Goal: Task Accomplishment & Management: Complete application form

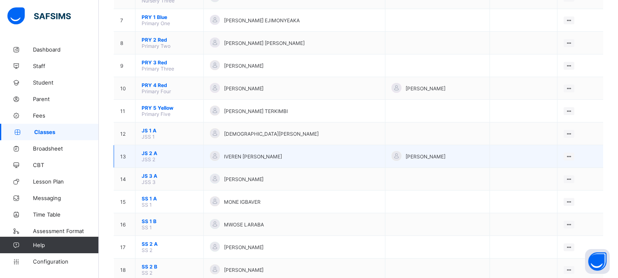
scroll to position [284, 0]
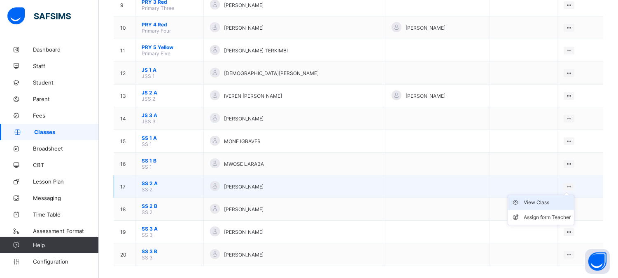
click at [543, 198] on div "View Class" at bounding box center [547, 202] width 47 height 8
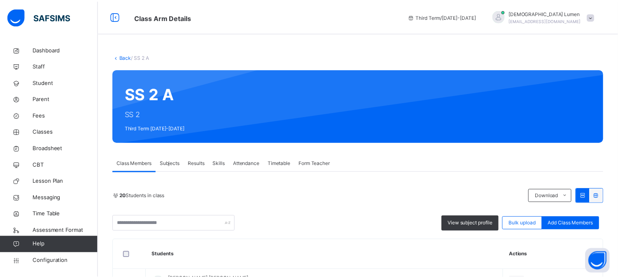
scroll to position [25, 0]
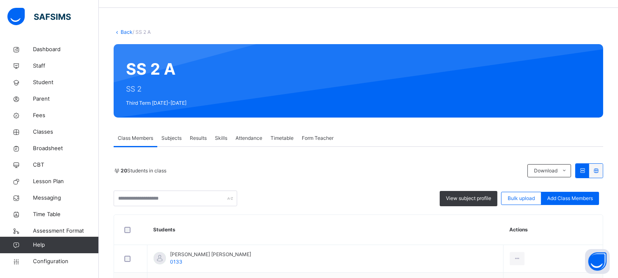
click at [170, 134] on span "Subjects" at bounding box center [171, 137] width 20 height 7
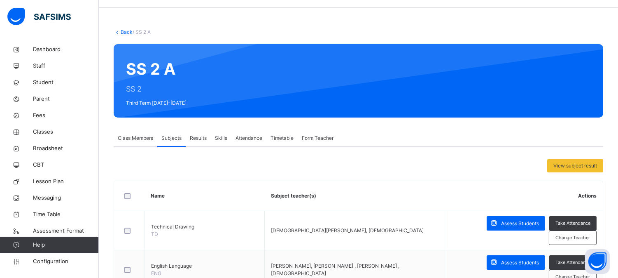
scroll to position [91, 0]
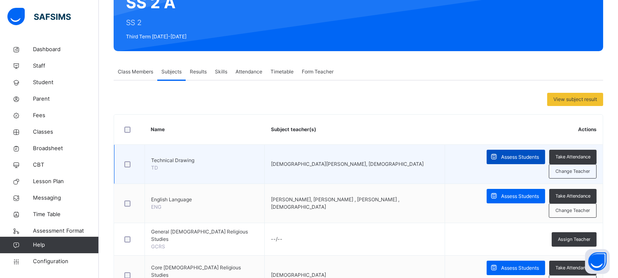
click at [516, 155] on span "Assess Students" at bounding box center [520, 156] width 38 height 7
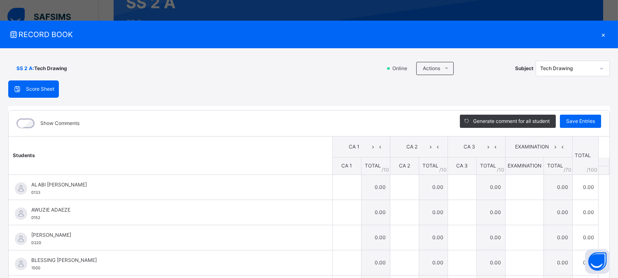
type input "***"
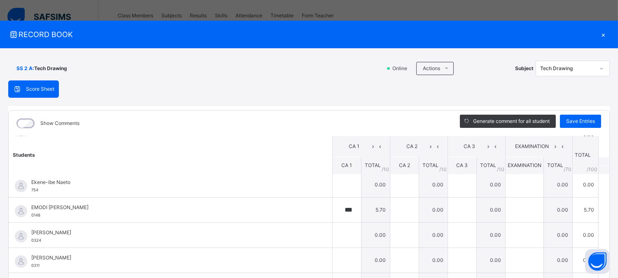
scroll to position [131, 0]
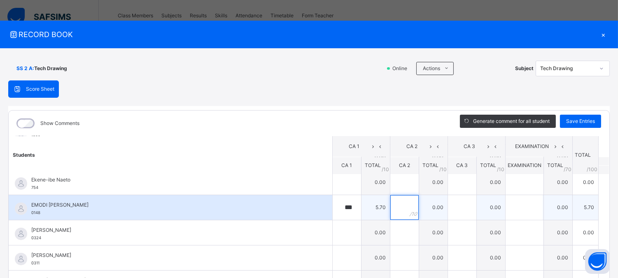
click at [396, 208] on div at bounding box center [405, 207] width 28 height 25
click at [339, 204] on div "***" at bounding box center [347, 207] width 28 height 25
type input "*"
click at [397, 206] on div at bounding box center [405, 207] width 28 height 25
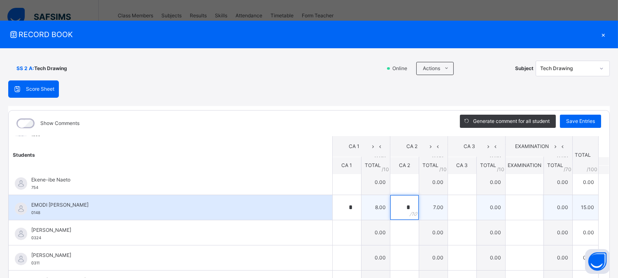
type input "*"
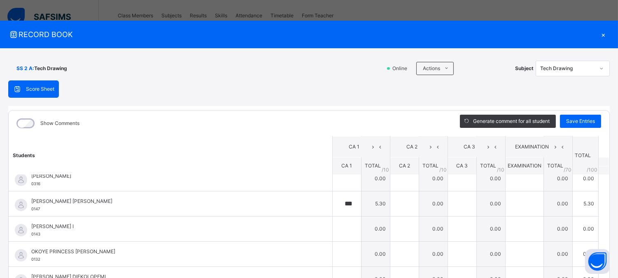
scroll to position [268, 0]
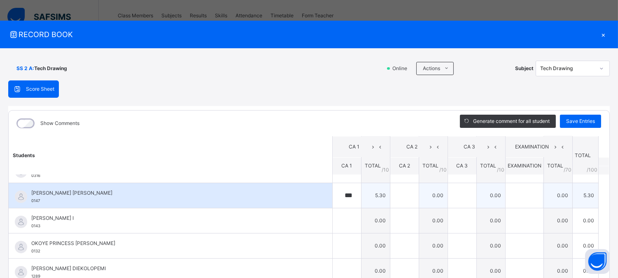
type input "**"
click at [344, 196] on div "***" at bounding box center [347, 195] width 28 height 25
type input "*"
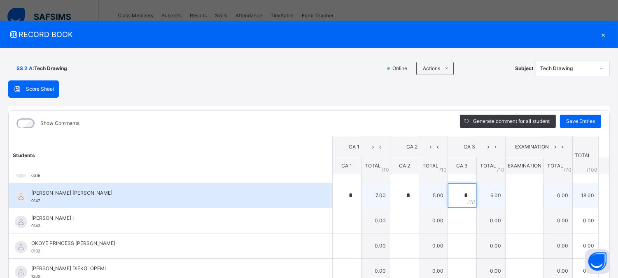
type input "*"
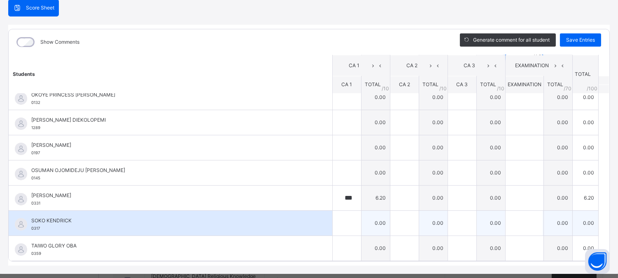
scroll to position [97, 0]
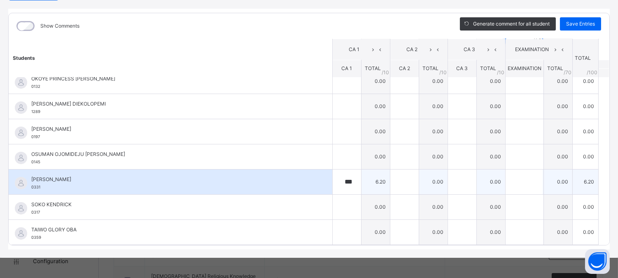
type input "**"
click at [340, 179] on div "***" at bounding box center [347, 181] width 28 height 25
type input "*"
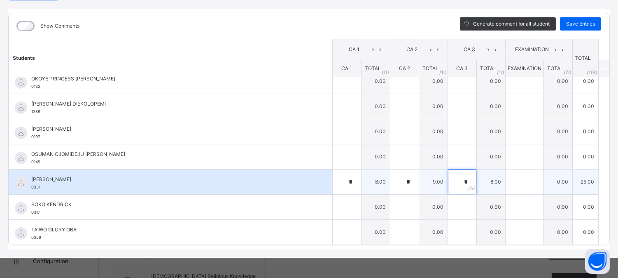
type input "*"
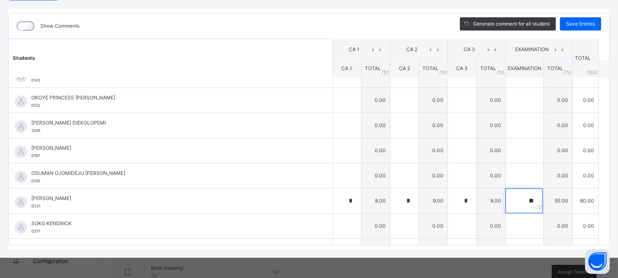
scroll to position [336, 0]
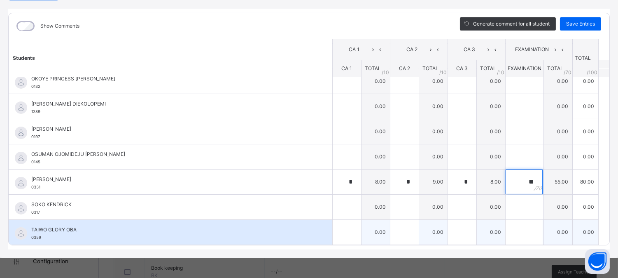
type input "**"
click at [334, 228] on input "text" at bounding box center [347, 232] width 28 height 25
type input "*"
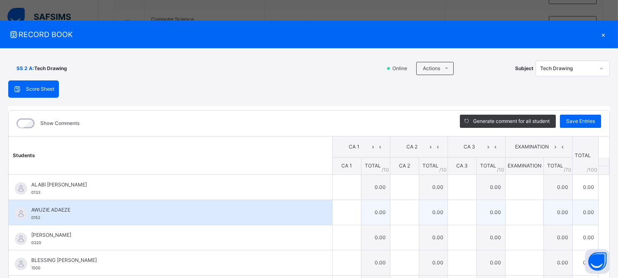
scroll to position [46, 0]
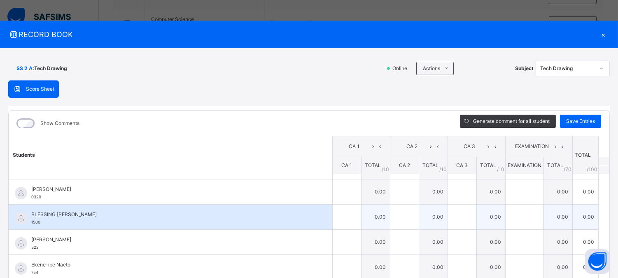
type input "**"
click at [341, 219] on div at bounding box center [347, 216] width 28 height 25
type input "*"
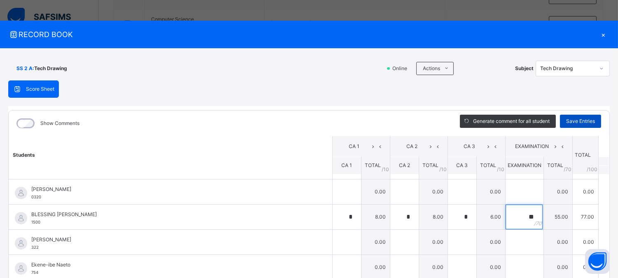
type input "**"
click at [573, 118] on span "Save Entries" at bounding box center [580, 120] width 29 height 7
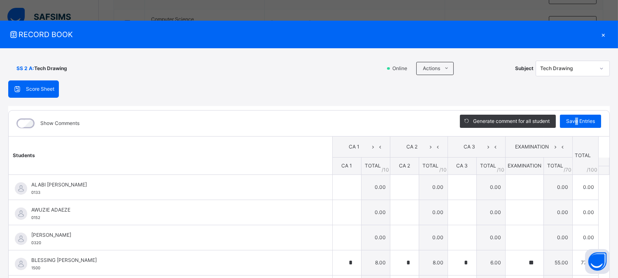
type input "*"
type input "**"
type input "*"
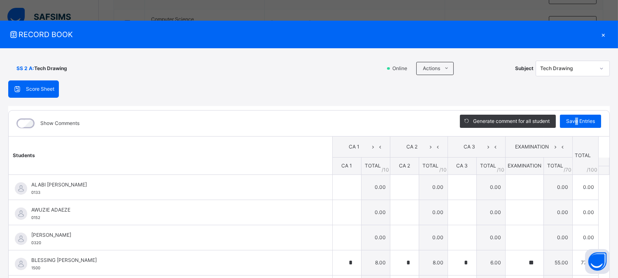
type input "*"
type input "**"
type input "*"
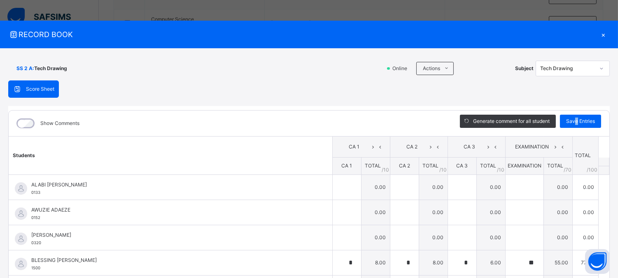
type input "*"
type input "**"
type input "*"
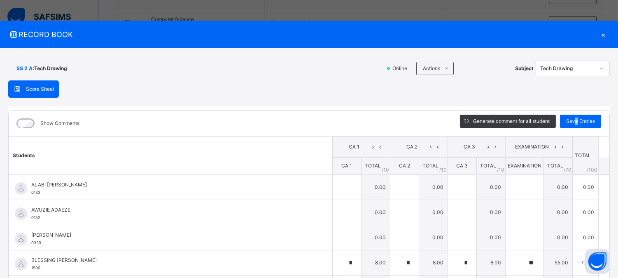
type input "**"
type input "*"
type input "**"
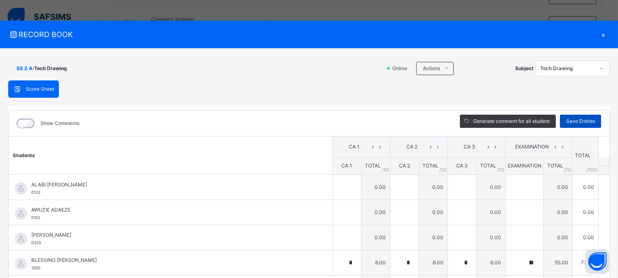
click at [574, 119] on span "Save Entries" at bounding box center [580, 120] width 29 height 7
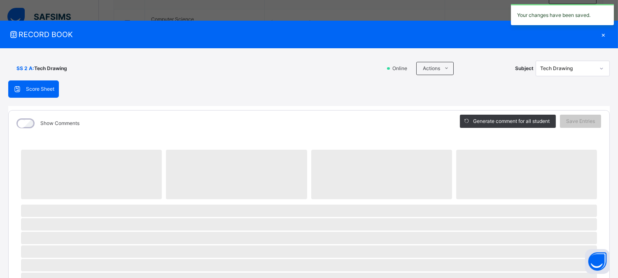
click at [599, 33] on div "×" at bounding box center [604, 34] width 12 height 11
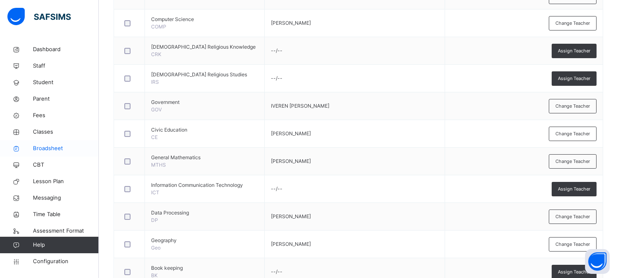
click at [46, 147] on span "Broadsheet" at bounding box center [66, 148] width 66 height 8
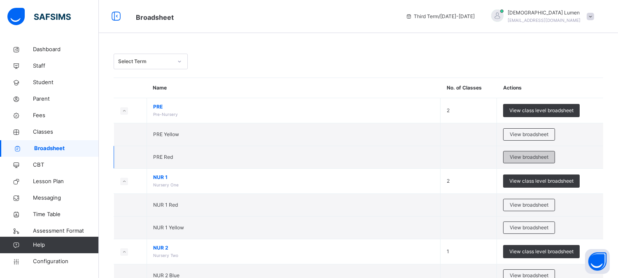
click at [533, 158] on span "View broadsheet" at bounding box center [529, 156] width 39 height 7
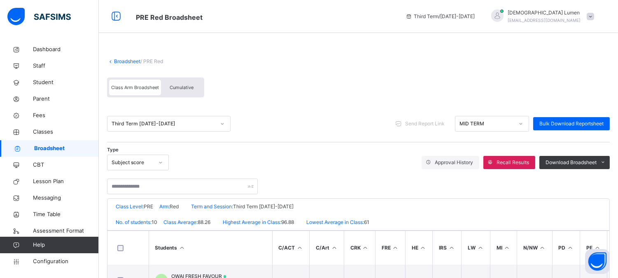
click at [52, 149] on span "Broadsheet" at bounding box center [66, 148] width 65 height 8
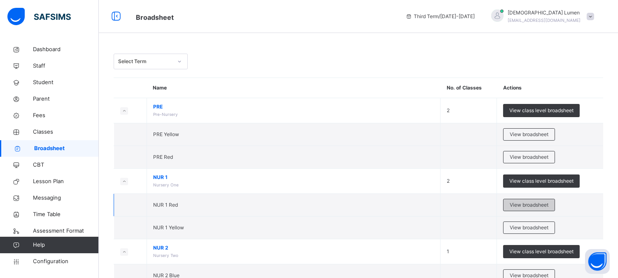
click at [532, 204] on span "View broadsheet" at bounding box center [529, 204] width 39 height 7
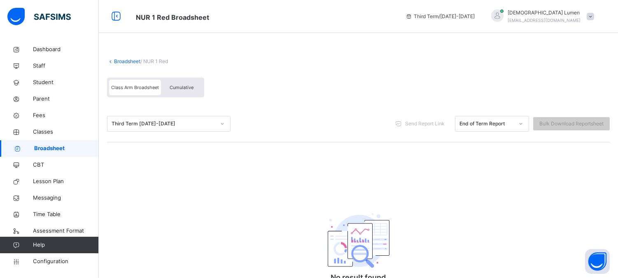
click at [47, 145] on span "Broadsheet" at bounding box center [66, 148] width 65 height 8
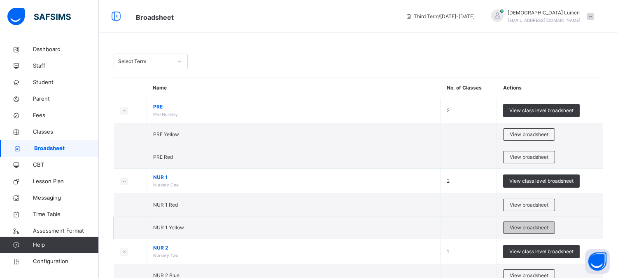
click at [529, 225] on span "View broadsheet" at bounding box center [529, 227] width 39 height 7
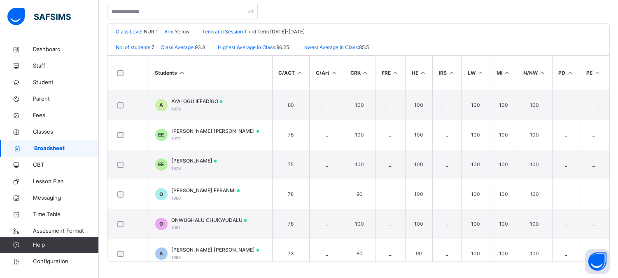
click at [51, 147] on span "Broadsheet" at bounding box center [66, 148] width 65 height 8
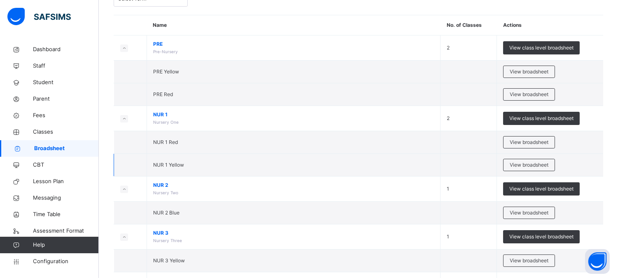
scroll to position [91, 0]
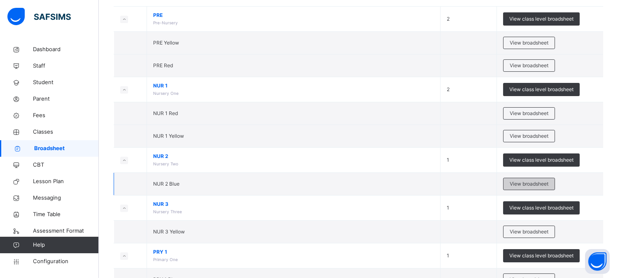
click at [535, 186] on span "View broadsheet" at bounding box center [529, 183] width 39 height 7
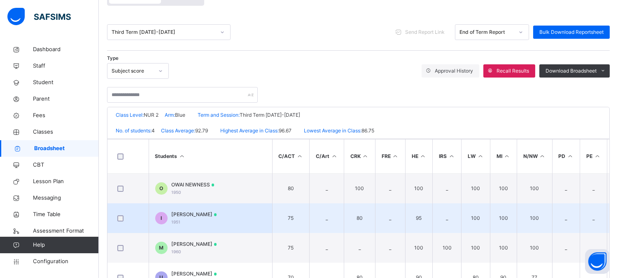
scroll to position [126, 0]
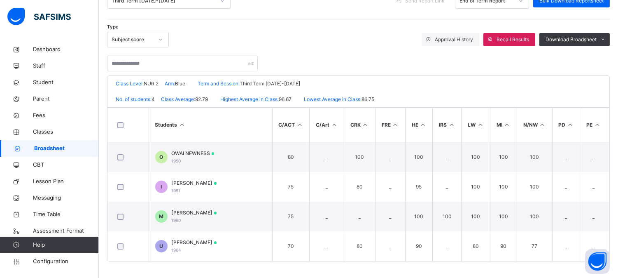
click at [62, 147] on span "Broadsheet" at bounding box center [66, 148] width 65 height 8
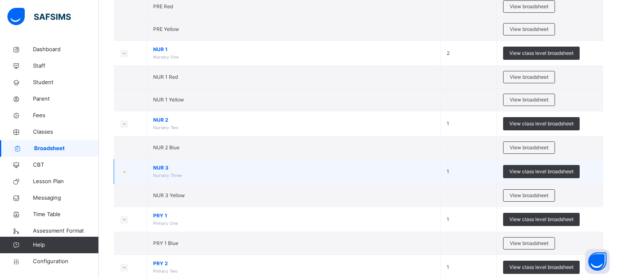
scroll to position [137, 0]
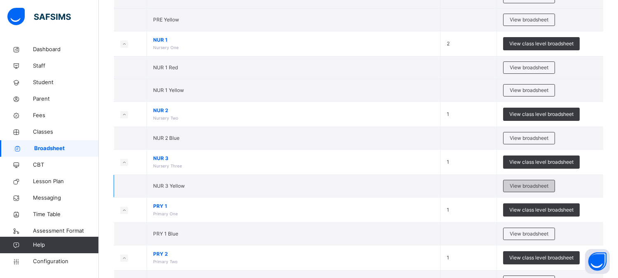
click at [533, 182] on span "View broadsheet" at bounding box center [529, 185] width 39 height 7
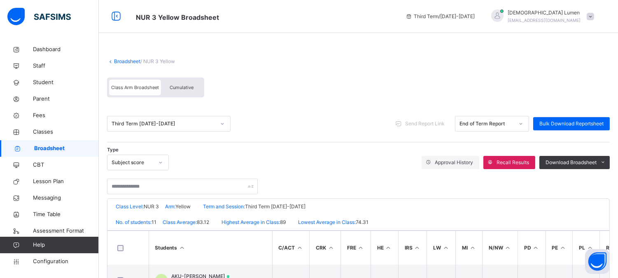
click at [223, 126] on icon at bounding box center [222, 123] width 5 height 8
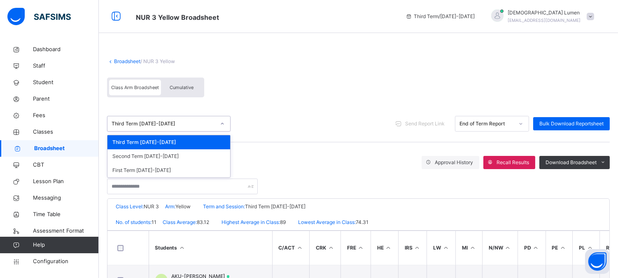
click at [223, 125] on icon at bounding box center [222, 123] width 5 height 8
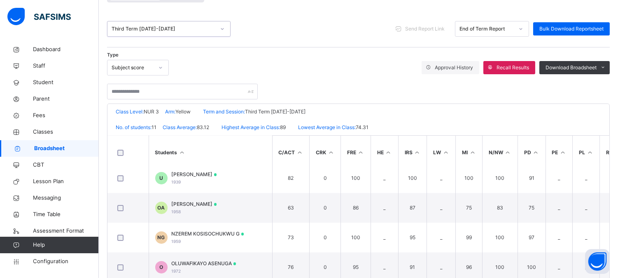
scroll to position [175, 0]
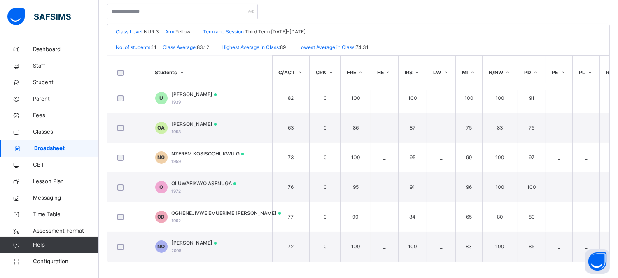
click at [56, 149] on span "Broadsheet" at bounding box center [66, 148] width 65 height 8
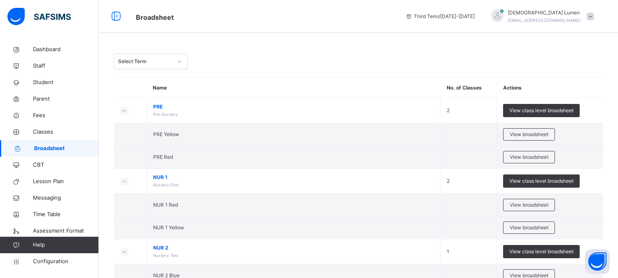
scroll to position [229, 0]
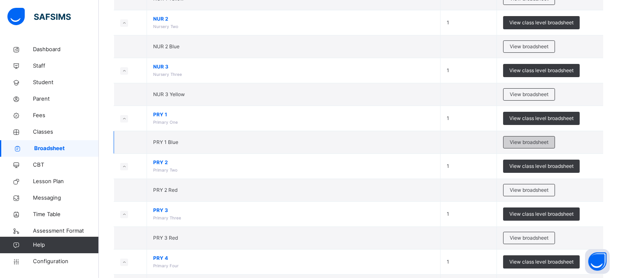
click at [528, 143] on span "View broadsheet" at bounding box center [529, 141] width 39 height 7
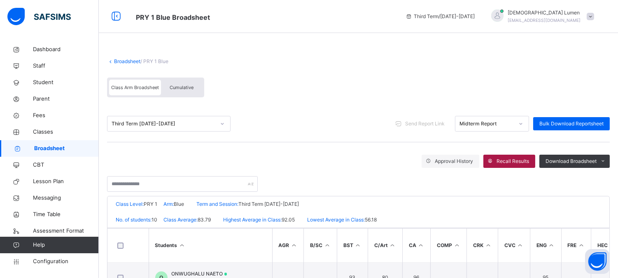
click at [512, 161] on span "Recall Results" at bounding box center [513, 160] width 33 height 7
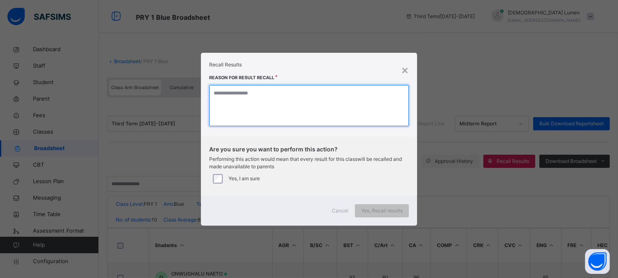
click at [211, 94] on textarea at bounding box center [309, 105] width 200 height 41
type textarea "***"
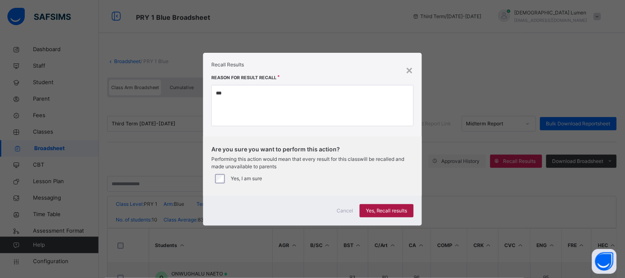
click at [379, 208] on span "Yes, Recall results" at bounding box center [387, 210] width 42 height 7
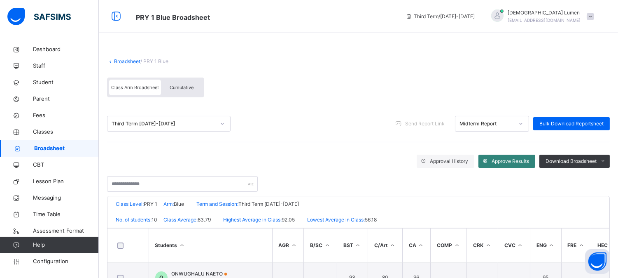
click at [513, 161] on span "Approve Results" at bounding box center [510, 160] width 37 height 7
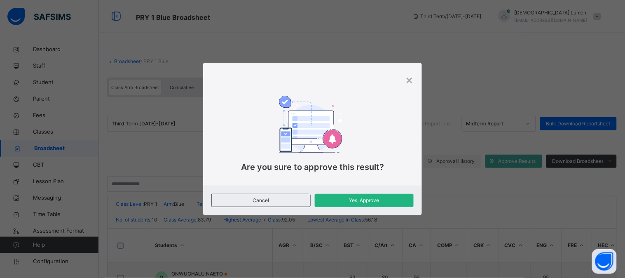
click at [375, 199] on span "Yes, Approve" at bounding box center [364, 199] width 87 height 7
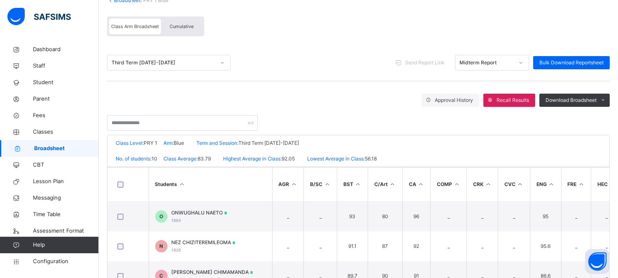
scroll to position [46, 0]
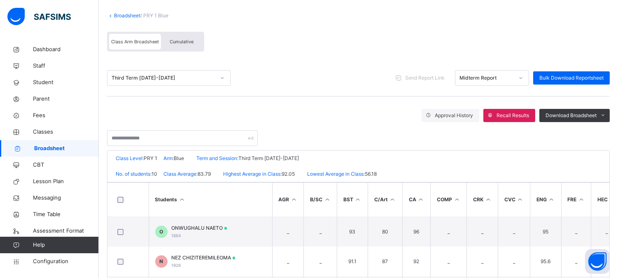
click at [63, 145] on span "Broadsheet" at bounding box center [66, 148] width 65 height 8
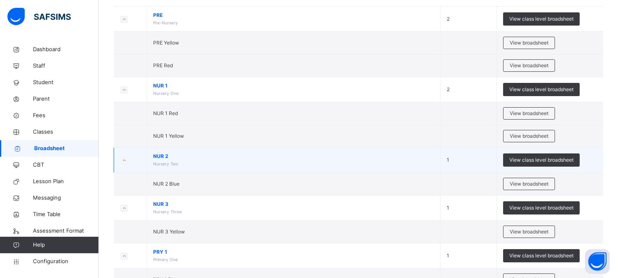
scroll to position [183, 0]
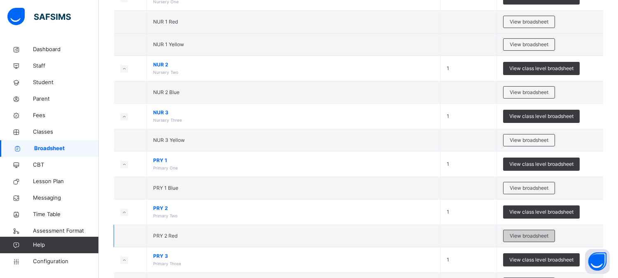
click at [522, 236] on span "View broadsheet" at bounding box center [529, 235] width 39 height 7
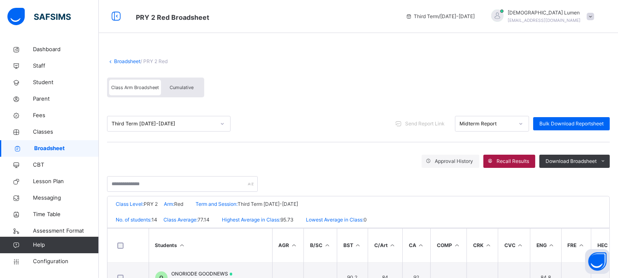
click at [522, 162] on span "Recall Results" at bounding box center [513, 160] width 33 height 7
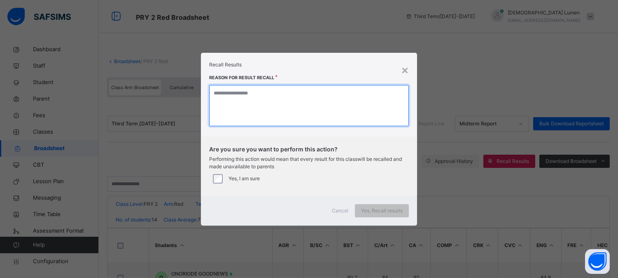
click at [216, 109] on textarea at bounding box center [309, 105] width 200 height 41
type textarea "***"
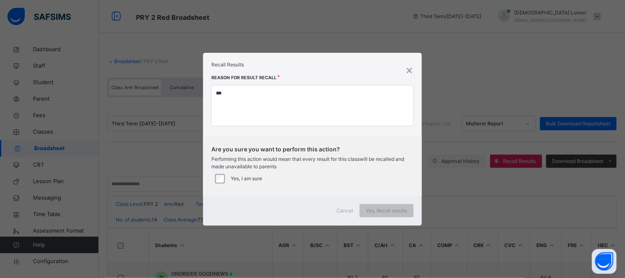
click at [216, 184] on div "Yes, I am sure" at bounding box center [312, 178] width 202 height 17
click at [384, 209] on span "Yes, Recall results" at bounding box center [387, 210] width 42 height 7
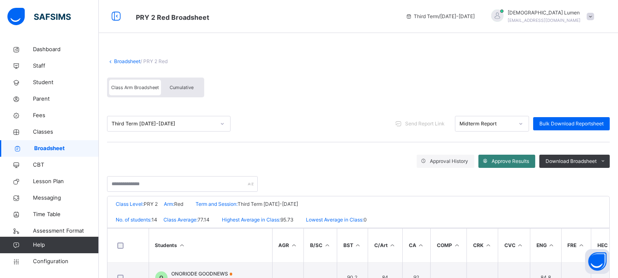
click at [505, 162] on span "Approve Results" at bounding box center [510, 160] width 37 height 7
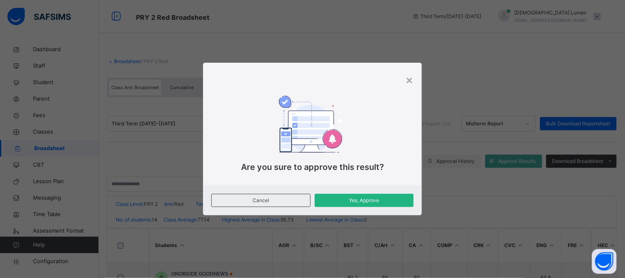
click at [381, 202] on span "Yes, Approve" at bounding box center [364, 199] width 87 height 7
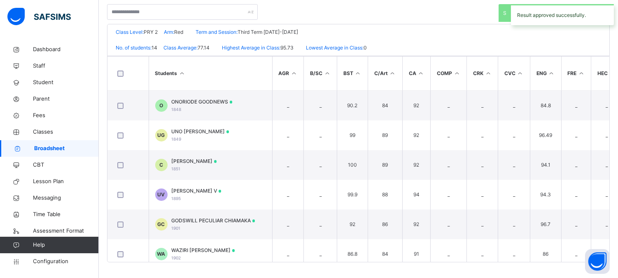
scroll to position [172, 0]
click at [67, 146] on span "Broadsheet" at bounding box center [66, 148] width 65 height 8
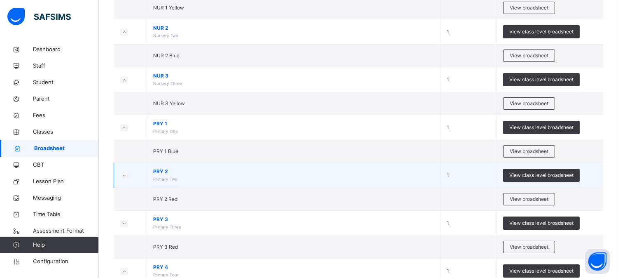
scroll to position [229, 0]
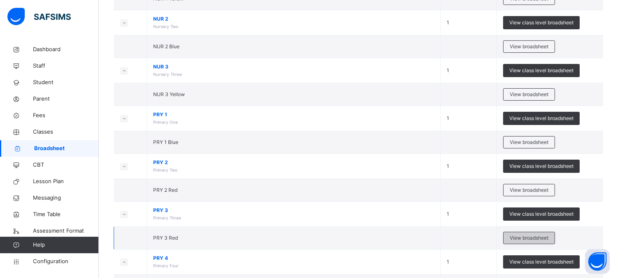
click at [524, 237] on span "View broadsheet" at bounding box center [529, 237] width 39 height 7
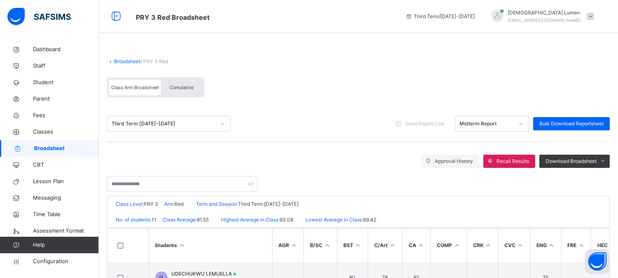
click at [56, 143] on link "Broadsheet" at bounding box center [49, 148] width 99 height 16
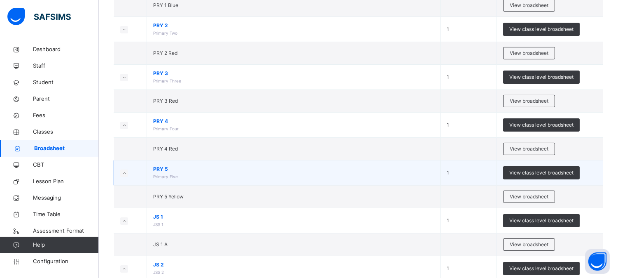
scroll to position [366, 0]
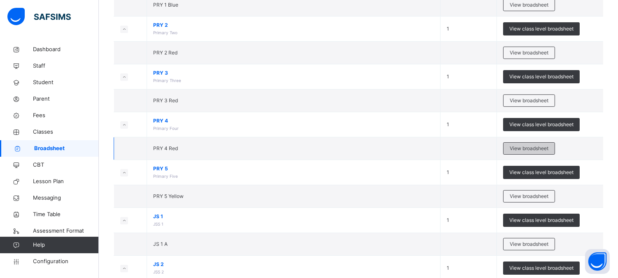
click at [529, 148] on span "View broadsheet" at bounding box center [529, 148] width 39 height 7
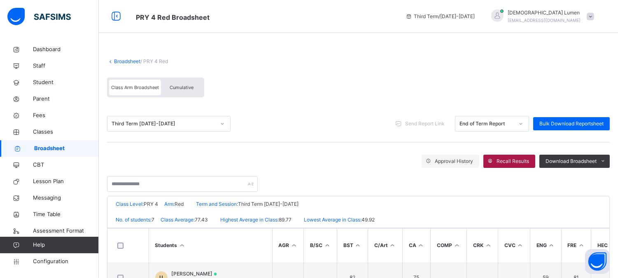
click at [521, 160] on span "Recall Results" at bounding box center [513, 160] width 33 height 7
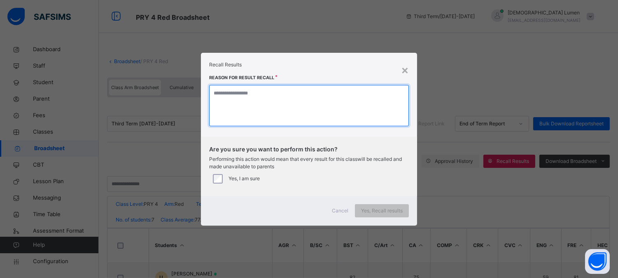
click at [217, 94] on textarea at bounding box center [309, 105] width 200 height 41
type textarea "***"
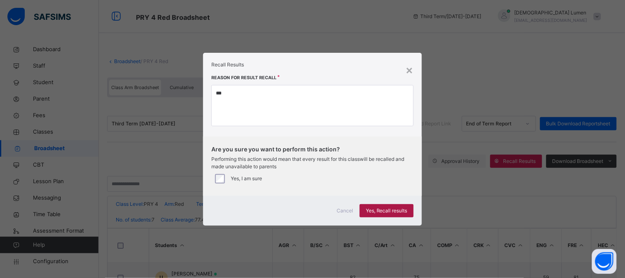
click at [386, 212] on span "Yes, Recall results" at bounding box center [387, 210] width 42 height 7
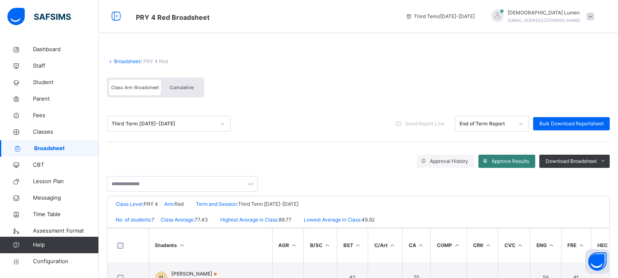
click at [506, 161] on span "Approve Results" at bounding box center [510, 160] width 37 height 7
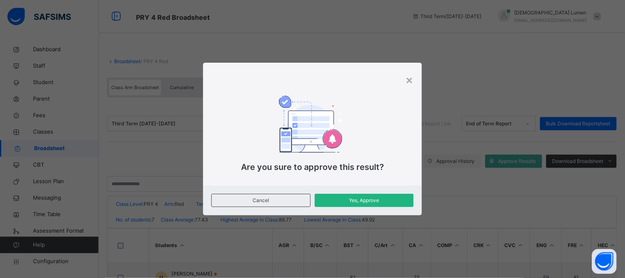
click at [369, 196] on span "Yes, Approve" at bounding box center [364, 199] width 87 height 7
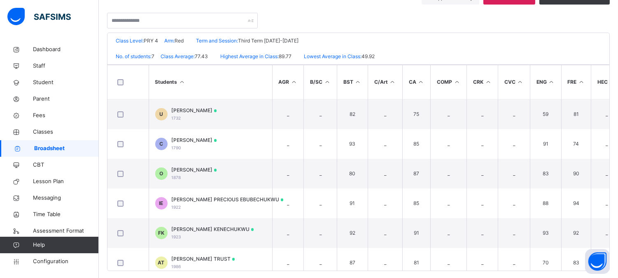
scroll to position [172, 0]
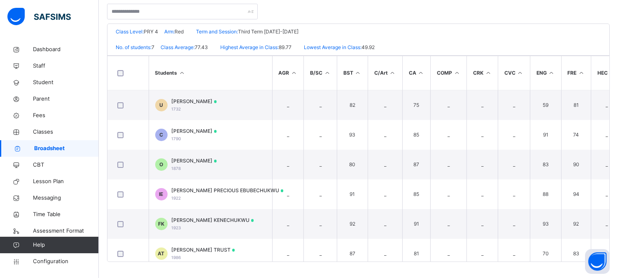
click at [46, 146] on span "Broadsheet" at bounding box center [66, 148] width 65 height 8
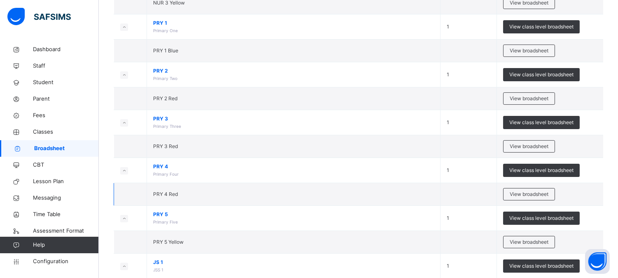
scroll to position [366, 0]
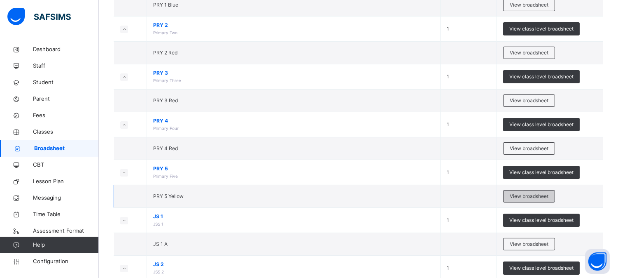
click at [531, 196] on span "View broadsheet" at bounding box center [529, 195] width 39 height 7
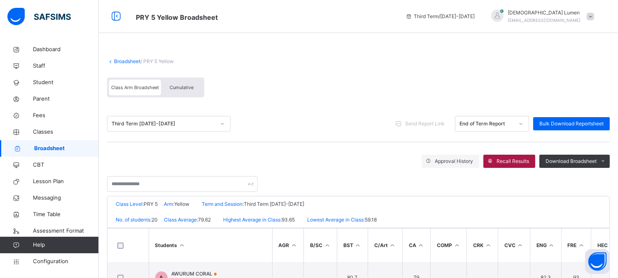
click at [514, 161] on span "Recall Results" at bounding box center [513, 160] width 33 height 7
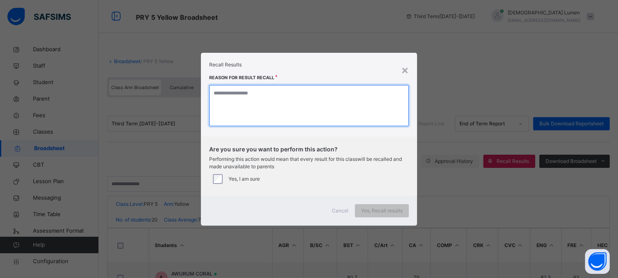
click at [232, 112] on textarea at bounding box center [309, 105] width 200 height 41
type textarea "***"
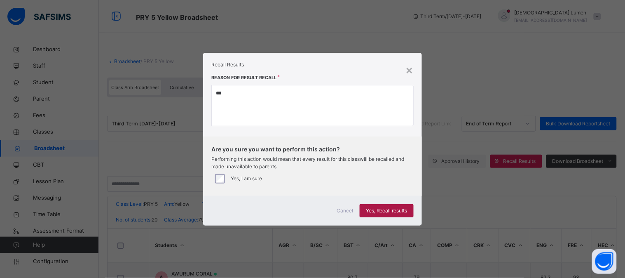
click at [381, 211] on span "Yes, Recall results" at bounding box center [387, 210] width 42 height 7
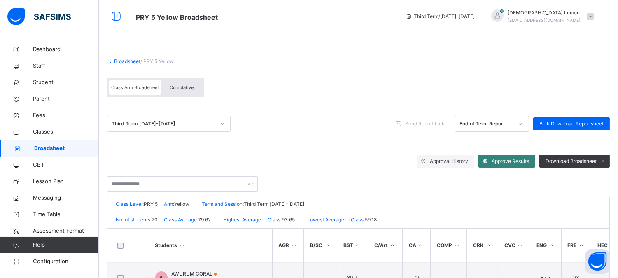
click at [510, 161] on span "Approve Results" at bounding box center [510, 160] width 37 height 7
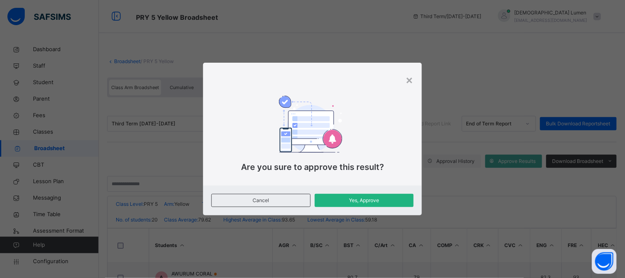
click at [353, 201] on span "Yes, Approve" at bounding box center [364, 199] width 87 height 7
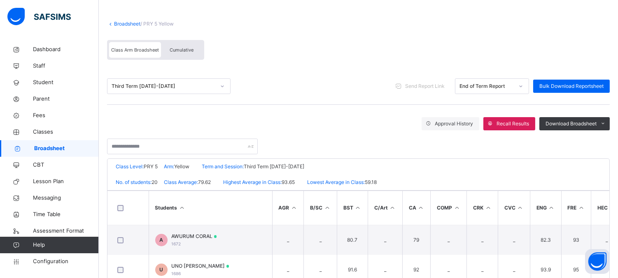
scroll to position [35, 0]
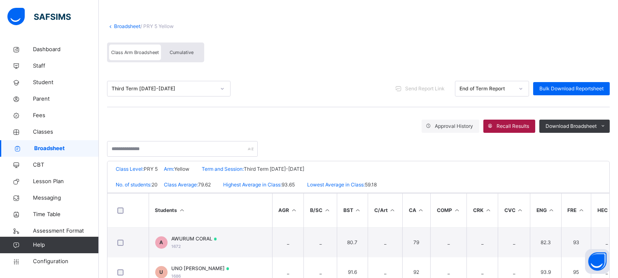
click at [515, 122] on span "Recall Results" at bounding box center [513, 125] width 33 height 7
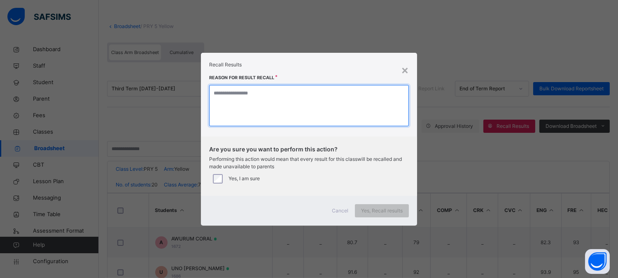
click at [249, 111] on textarea at bounding box center [309, 105] width 200 height 41
type textarea "***"
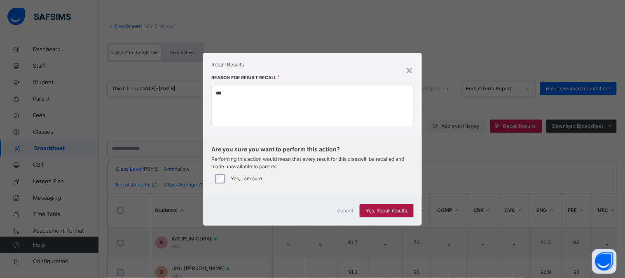
click at [388, 211] on span "Yes, Recall results" at bounding box center [387, 210] width 42 height 7
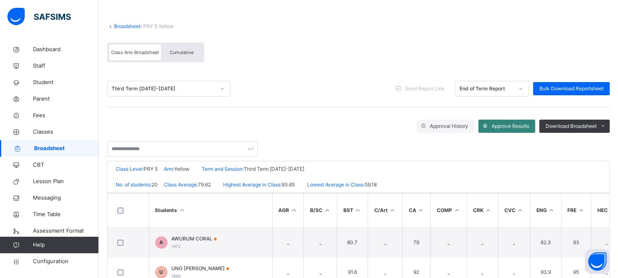
click at [513, 122] on span "Approve Results" at bounding box center [510, 125] width 37 height 7
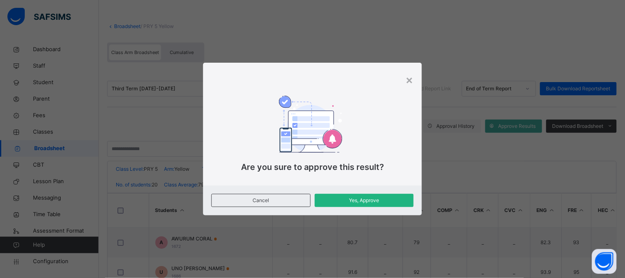
click at [370, 198] on span "Yes, Approve" at bounding box center [364, 199] width 87 height 7
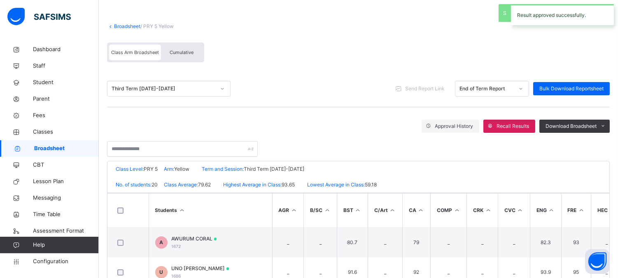
click at [48, 146] on span "Broadsheet" at bounding box center [66, 148] width 65 height 8
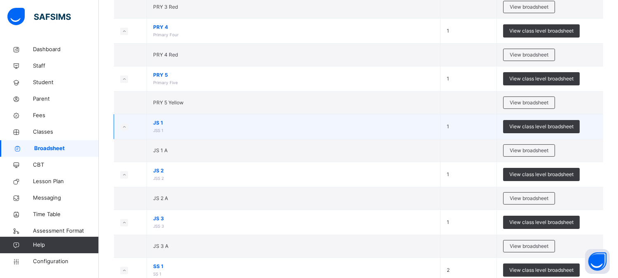
scroll to position [458, 0]
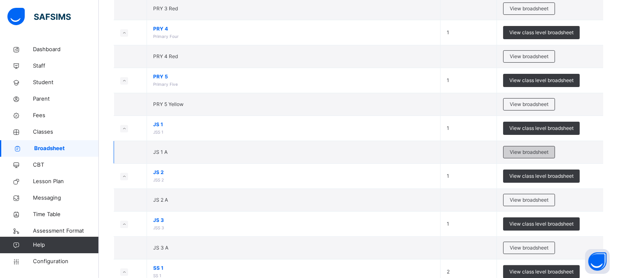
click at [537, 153] on span "View broadsheet" at bounding box center [529, 151] width 39 height 7
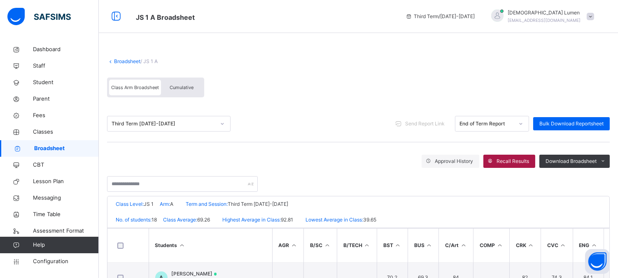
click at [517, 161] on span "Recall Results" at bounding box center [513, 160] width 33 height 7
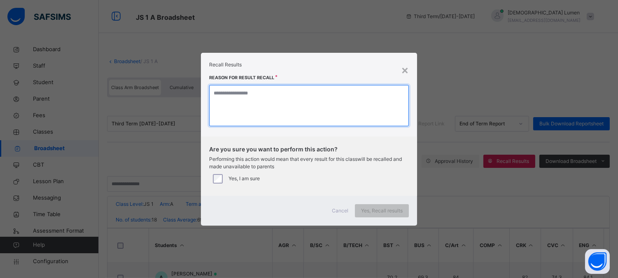
click at [219, 96] on textarea at bounding box center [309, 105] width 200 height 41
type textarea "***"
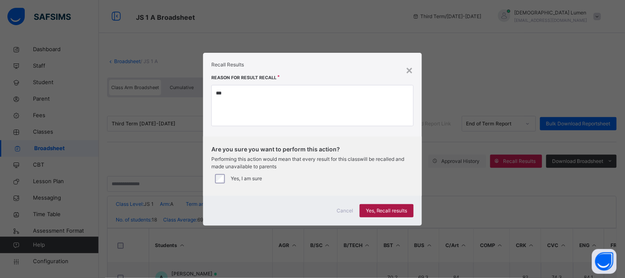
click at [377, 208] on span "Yes, Recall results" at bounding box center [387, 210] width 42 height 7
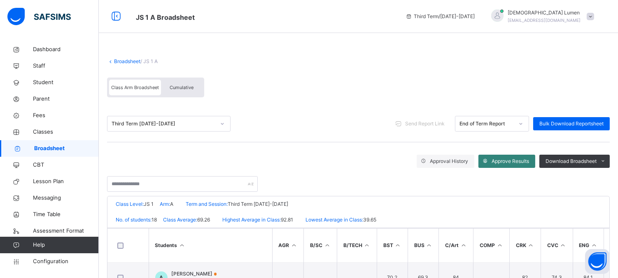
click at [513, 157] on span "Approve Results" at bounding box center [510, 160] width 37 height 7
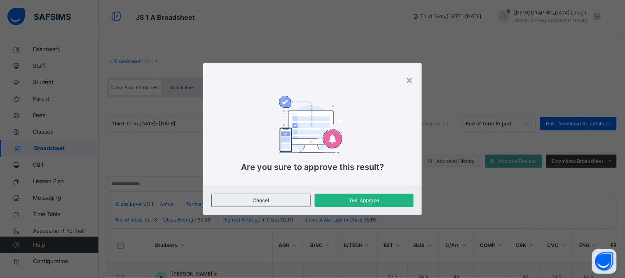
click at [349, 199] on span "Yes, Approve" at bounding box center [364, 199] width 87 height 7
